Goal: Transaction & Acquisition: Purchase product/service

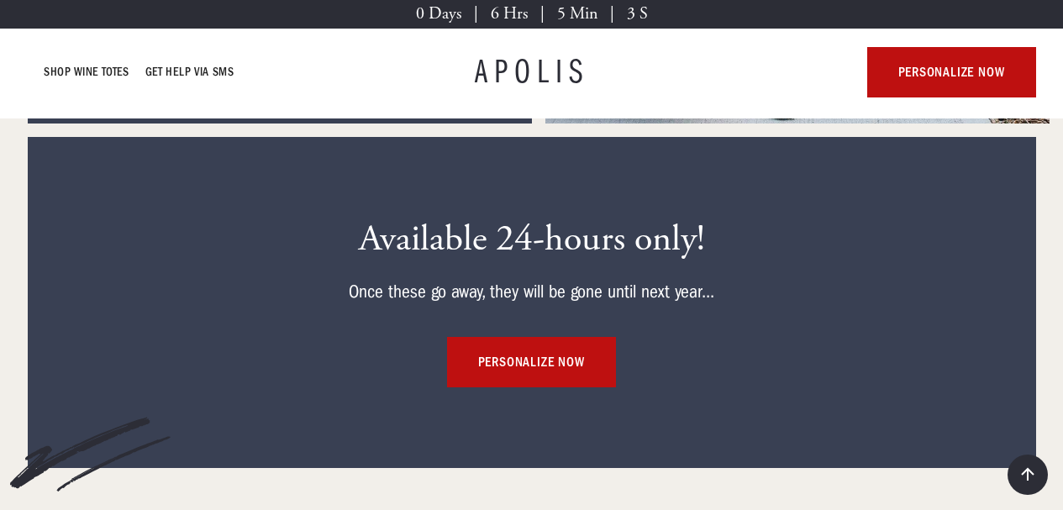
scroll to position [9494, 0]
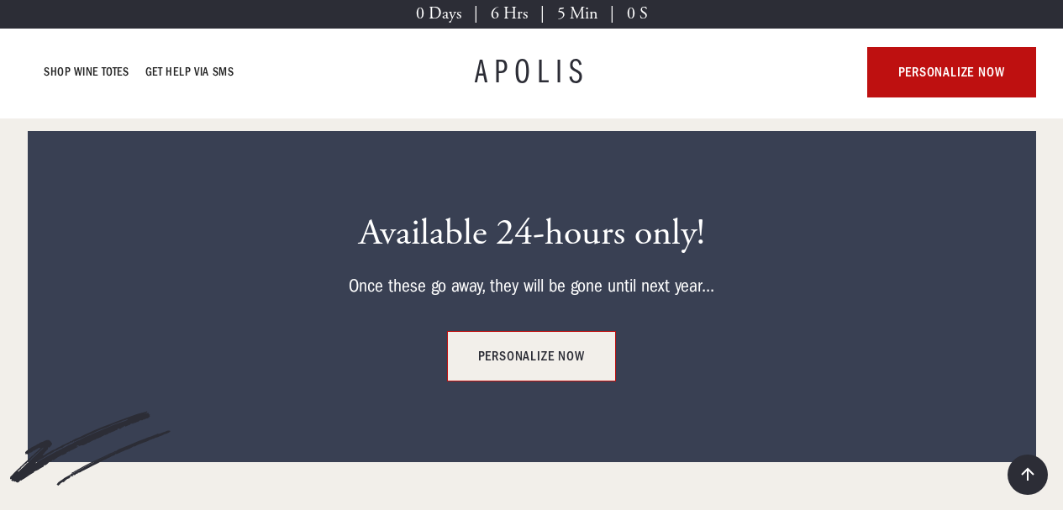
click at [510, 333] on link "personalize now" at bounding box center [531, 356] width 168 height 50
